Goal: Use online tool/utility

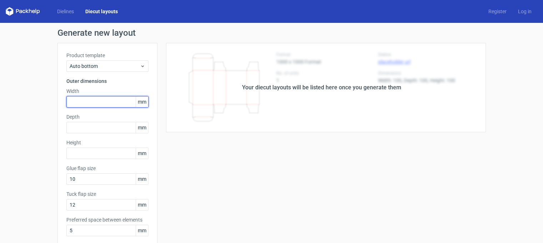
click at [88, 100] on input "text" at bounding box center [107, 101] width 82 height 11
type input "31"
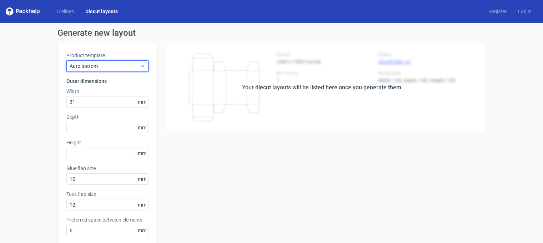
click at [110, 66] on span "Auto bottom" at bounding box center [105, 66] width 70 height 7
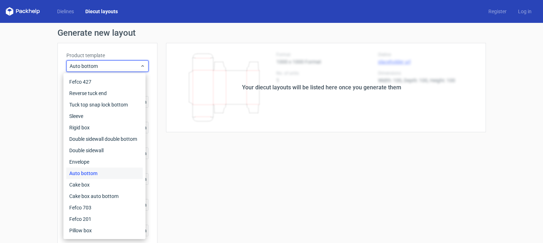
click at [272, 87] on div "Your diecut layouts will be listed here once you generate them" at bounding box center [321, 87] width 159 height 9
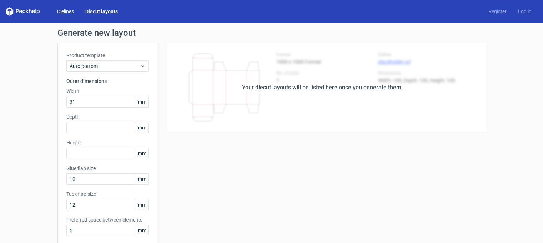
click at [65, 11] on link "Dielines" at bounding box center [65, 11] width 28 height 7
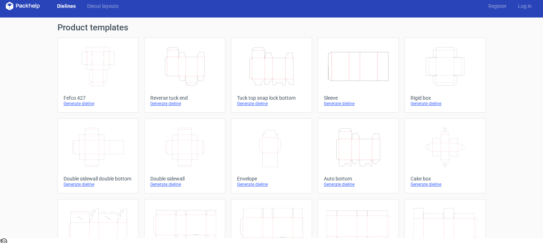
click at [191, 78] on icon "Height Depth Width" at bounding box center [184, 66] width 63 height 40
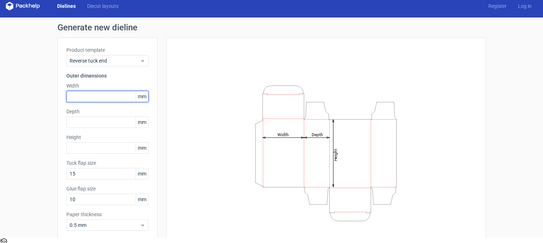
click at [93, 98] on input "text" at bounding box center [107, 96] width 82 height 11
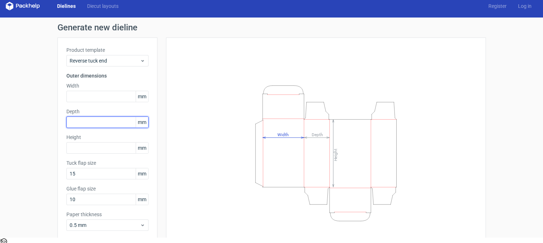
click at [80, 119] on input "text" at bounding box center [107, 121] width 82 height 11
type input "31"
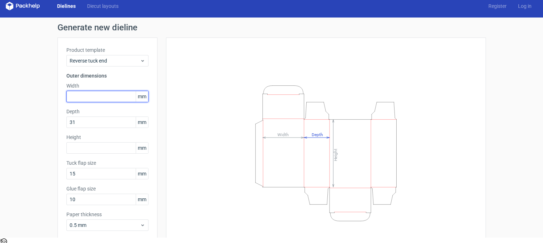
click at [99, 96] on input "text" at bounding box center [107, 96] width 82 height 11
type input "61"
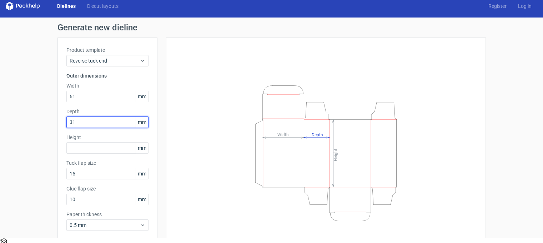
type textarea "1"
drag, startPoint x: 83, startPoint y: 121, endPoint x: 40, endPoint y: 105, distance: 45.9
click at [51, 114] on div "Generate new dieline Product template Reverse tuck end Outer dimensions Width 6…" at bounding box center [271, 146] width 543 height 257
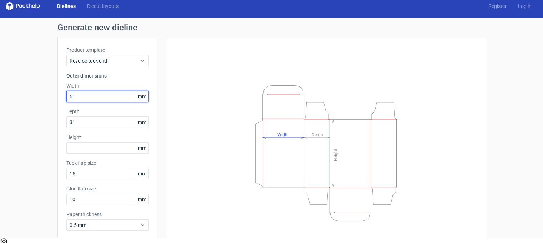
click at [78, 93] on input "61" at bounding box center [107, 96] width 82 height 11
type input "61"
